Goal: Manage account settings

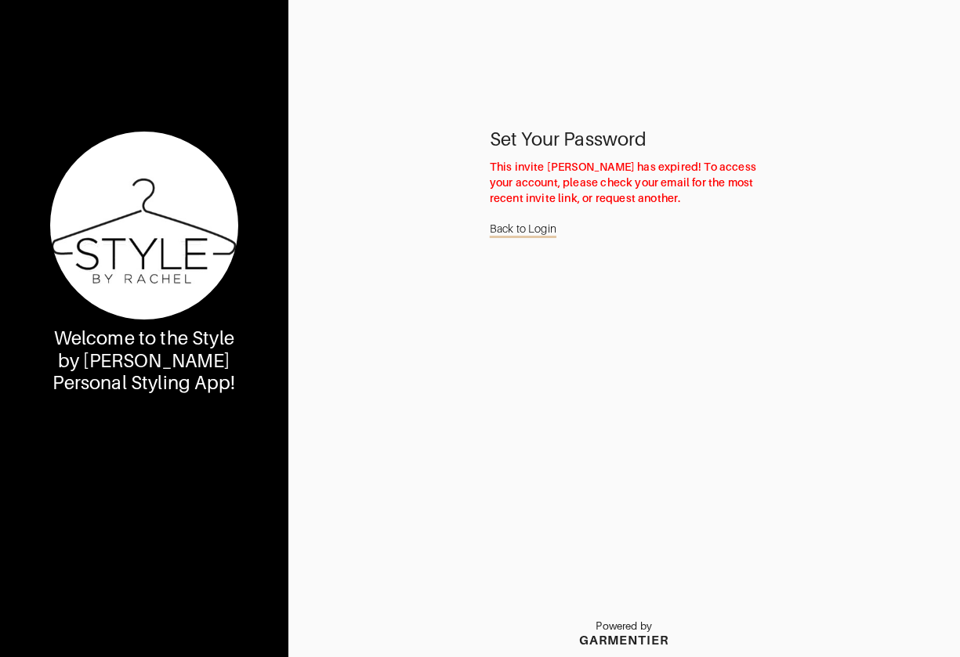
click at [532, 230] on link "Back to Login" at bounding box center [523, 229] width 67 height 30
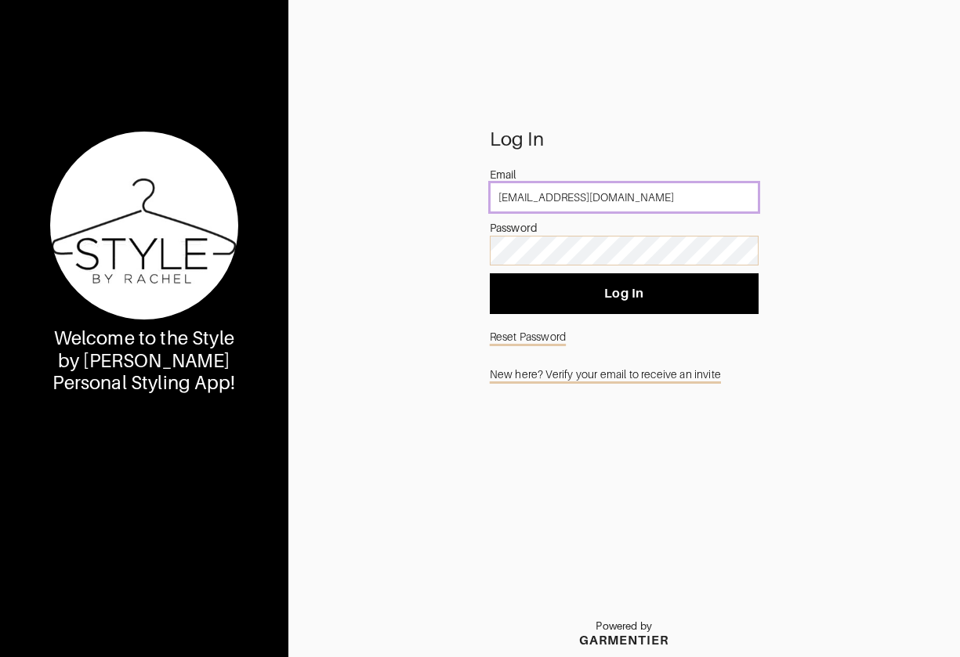
type input "[EMAIL_ADDRESS][DOMAIN_NAME]"
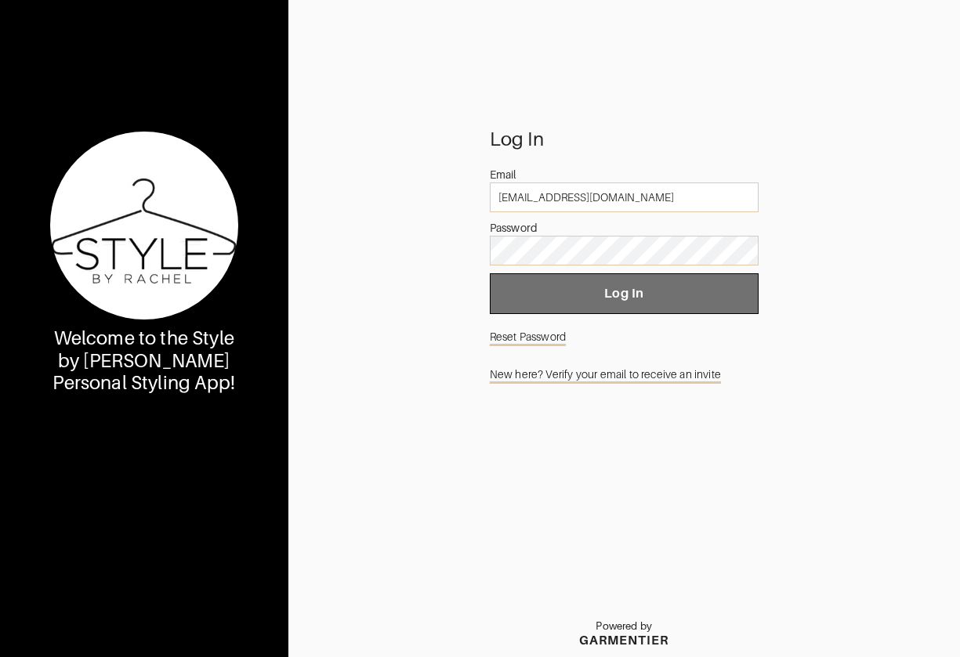
click at [570, 298] on span "Log In" at bounding box center [624, 294] width 244 height 16
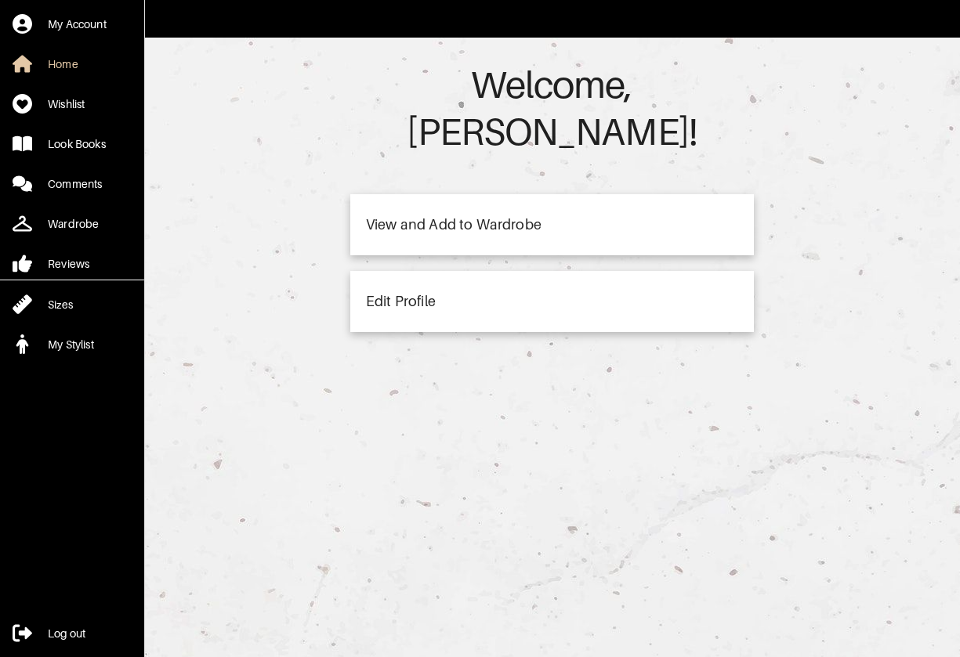
click at [418, 271] on div "Edit Profile" at bounding box center [551, 301] width 403 height 61
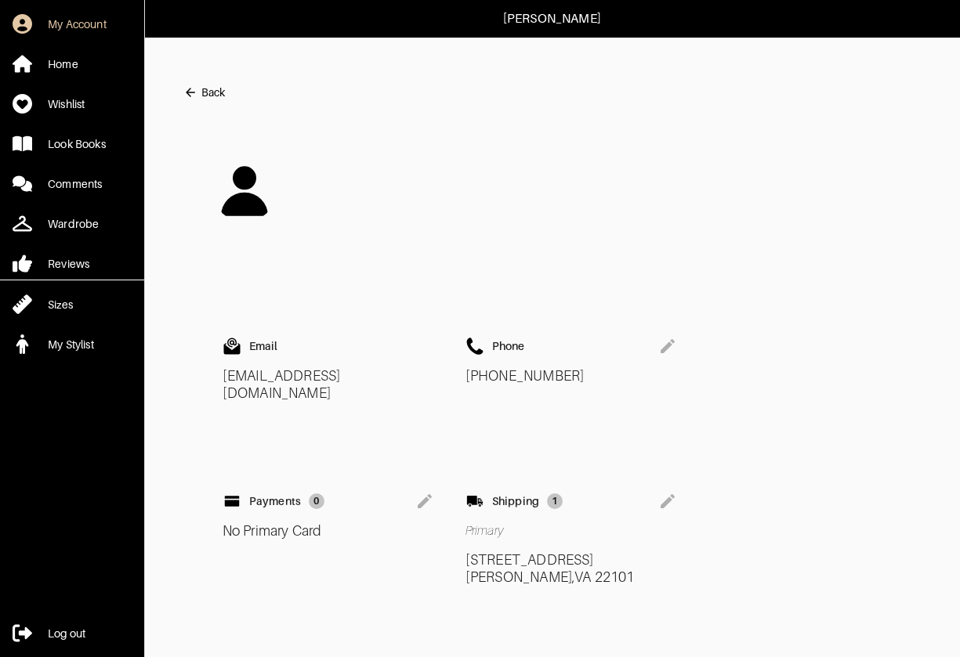
click at [428, 492] on icon at bounding box center [424, 501] width 19 height 19
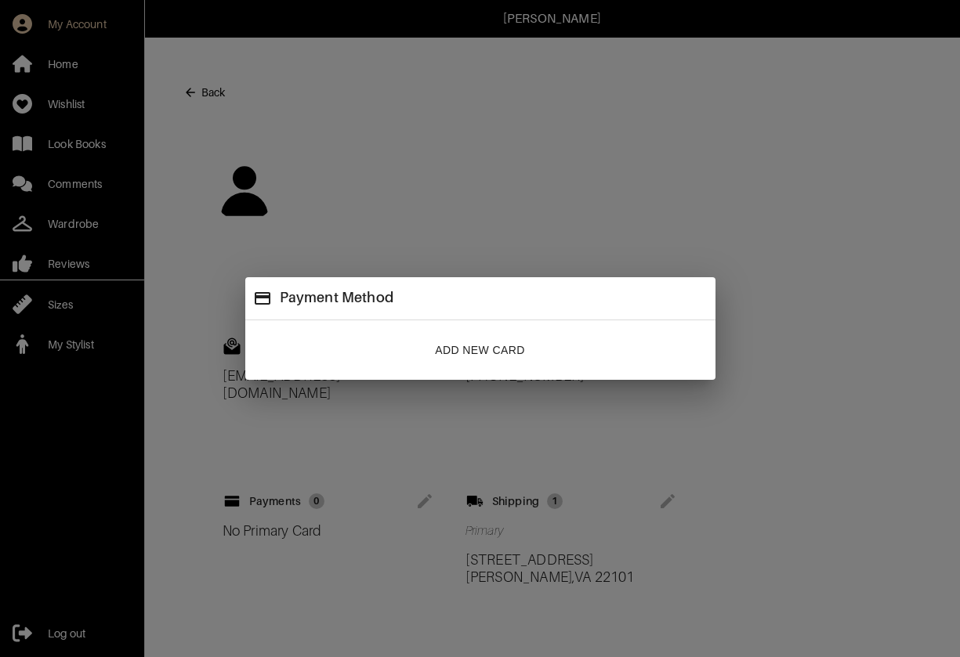
click at [468, 353] on span "Add New Card" at bounding box center [479, 351] width 89 height 20
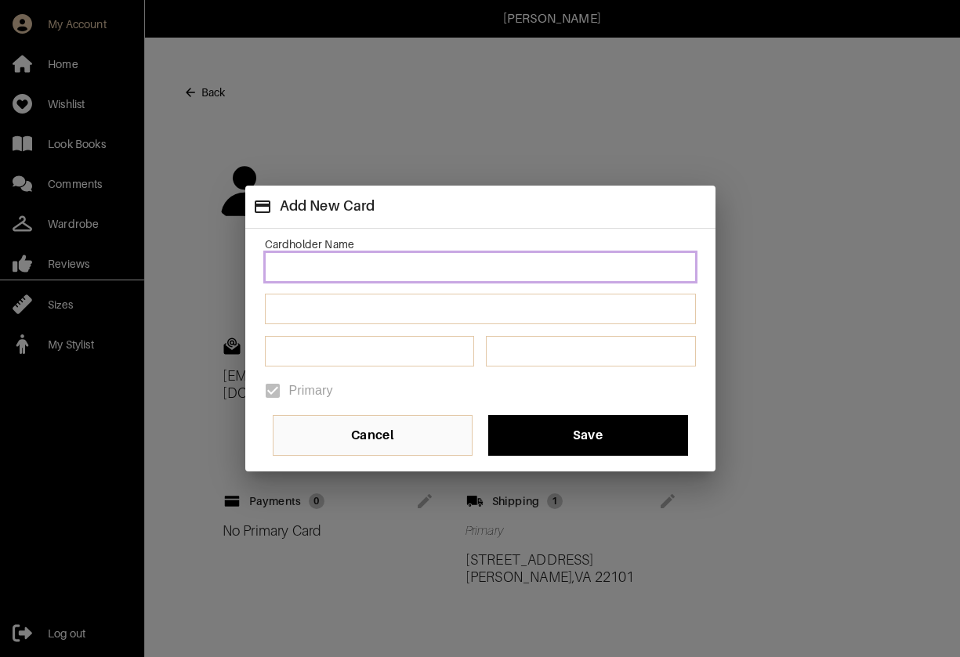
click at [401, 264] on input at bounding box center [480, 267] width 431 height 30
type input "[PERSON_NAME]"
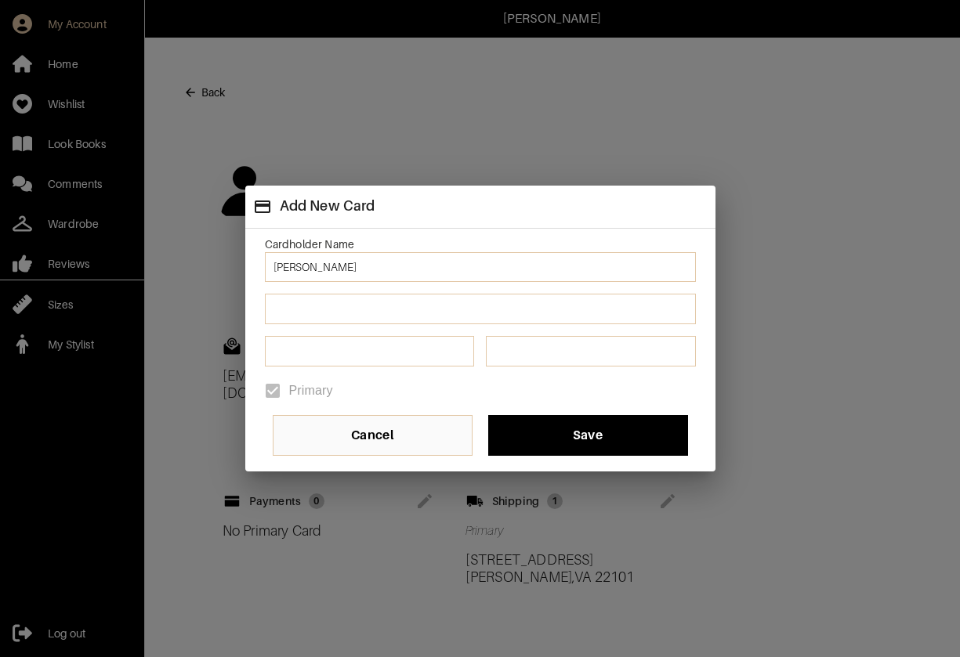
click at [372, 360] on div at bounding box center [370, 351] width 210 height 31
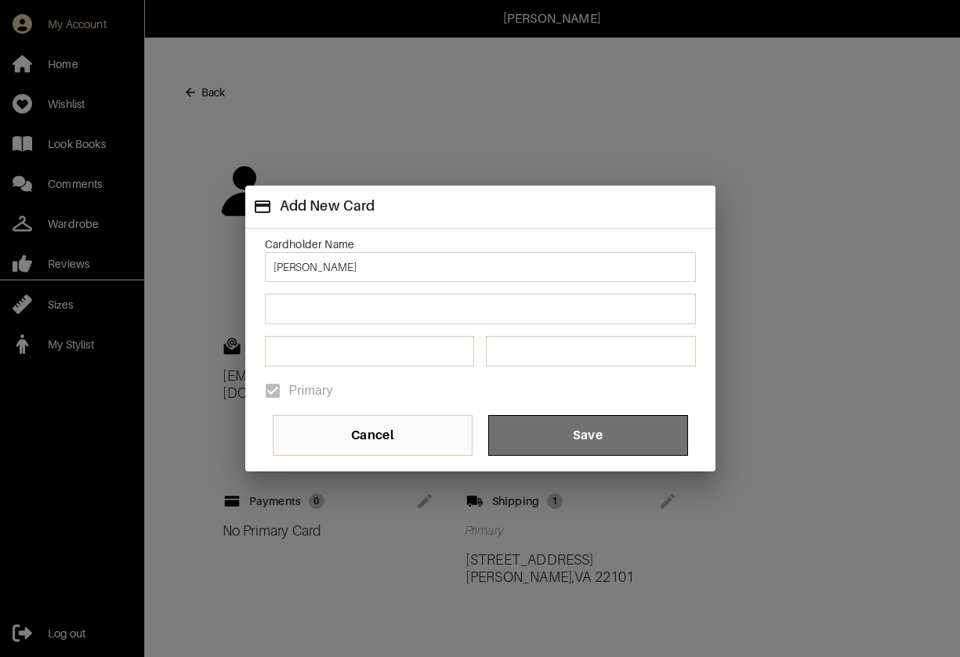
click at [535, 443] on span "Save" at bounding box center [588, 436] width 175 height 16
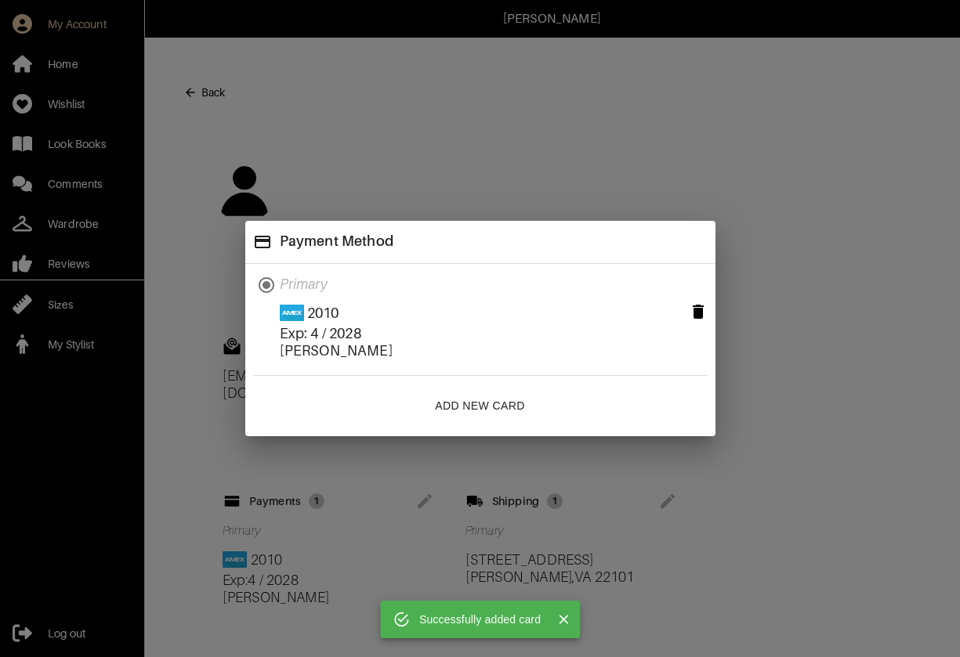
click at [560, 616] on icon "Close" at bounding box center [563, 619] width 9 height 9
